Goal: Task Accomplishment & Management: Manage account settings

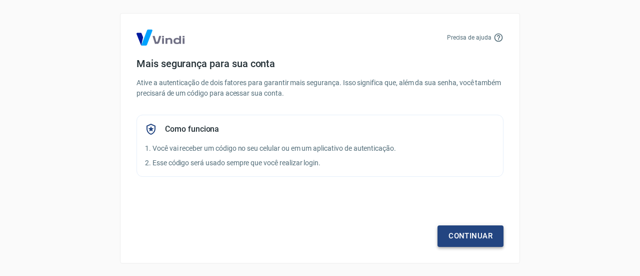
click at [477, 236] on link "Continuar" at bounding box center [471, 235] width 66 height 21
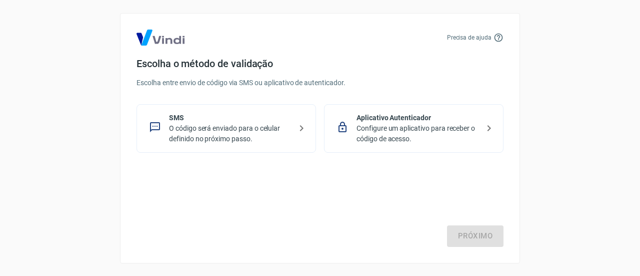
click at [281, 134] on p "O código será enviado para o celular definido no próximo passo." at bounding box center [230, 133] width 123 height 21
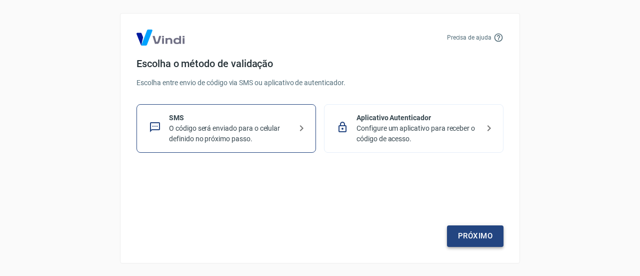
click at [473, 233] on link "Próximo" at bounding box center [475, 235] width 57 height 21
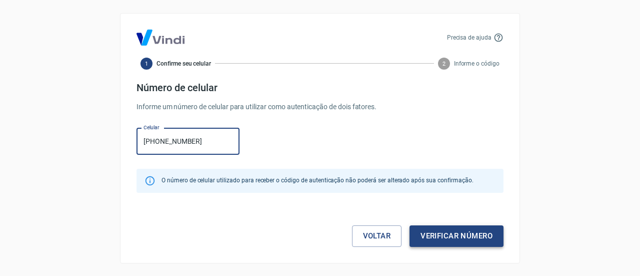
type input "[PHONE_NUMBER]"
click at [464, 238] on button "Verificar número" at bounding box center [457, 235] width 94 height 21
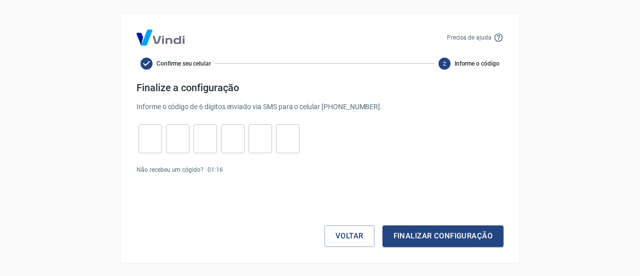
click at [156, 133] on input "tel" at bounding box center [151, 139] width 24 height 22
type input "5"
type input "9"
type input "8"
type input "2"
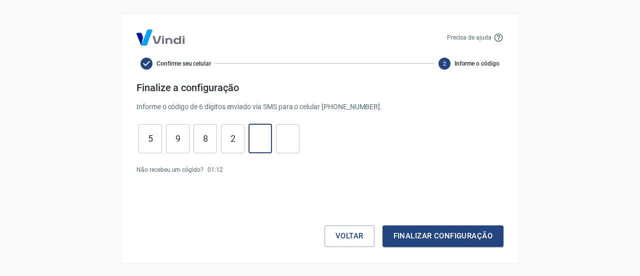
type input "9"
type input "2"
click at [457, 243] on button "Finalizar configuração" at bounding box center [443, 235] width 121 height 21
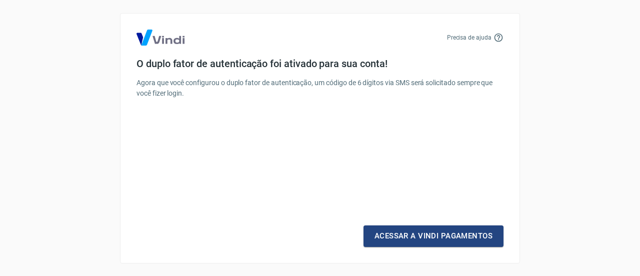
click at [410, 219] on div "Acessar a Vindi Pagamentos" at bounding box center [320, 187] width 367 height 120
click at [414, 235] on link "Acessar a Vindi Pagamentos" at bounding box center [434, 235] width 140 height 21
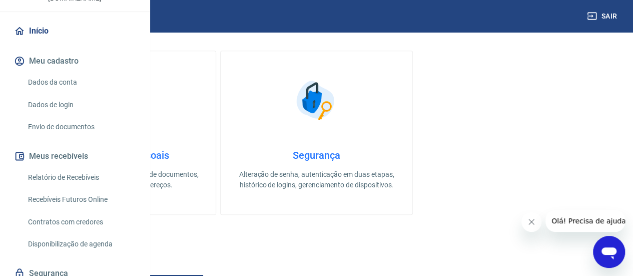
scroll to position [146, 0]
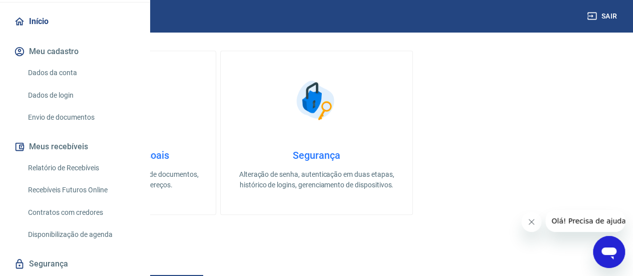
click at [99, 178] on link "Relatório de Recebíveis" at bounding box center [81, 168] width 114 height 21
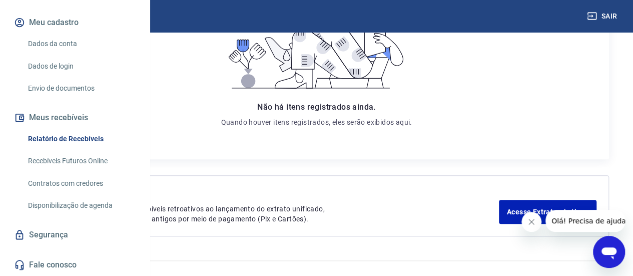
scroll to position [220, 0]
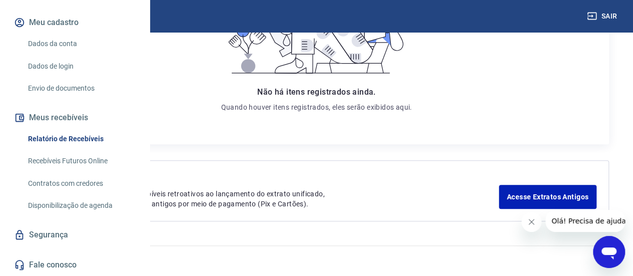
click at [54, 201] on link "Disponibilização de agenda" at bounding box center [81, 205] width 114 height 21
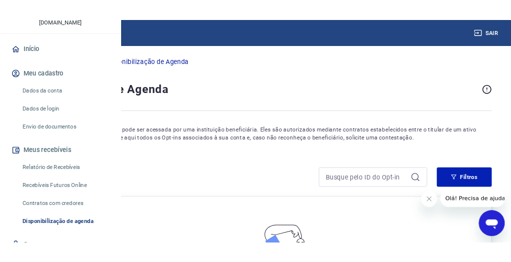
scroll to position [96, 0]
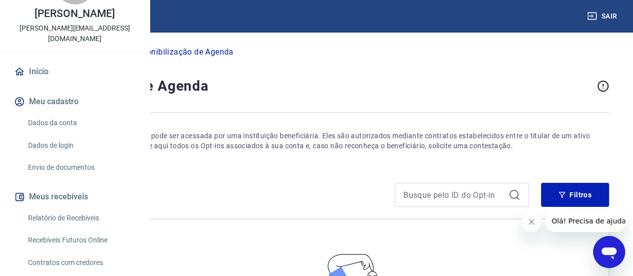
click at [62, 113] on button "Meu cadastro" at bounding box center [75, 102] width 126 height 22
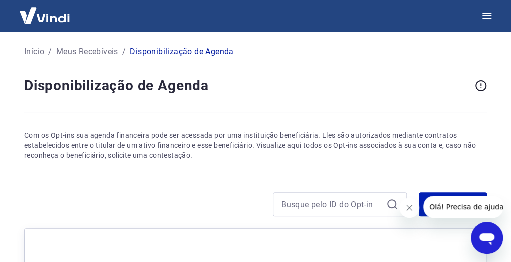
click at [500, 153] on div "Início / Meus Recebíveis / Disponibilização de Agenda Disponibilização de Agend…" at bounding box center [255, 240] width 511 height 417
